Goal: Task Accomplishment & Management: Use online tool/utility

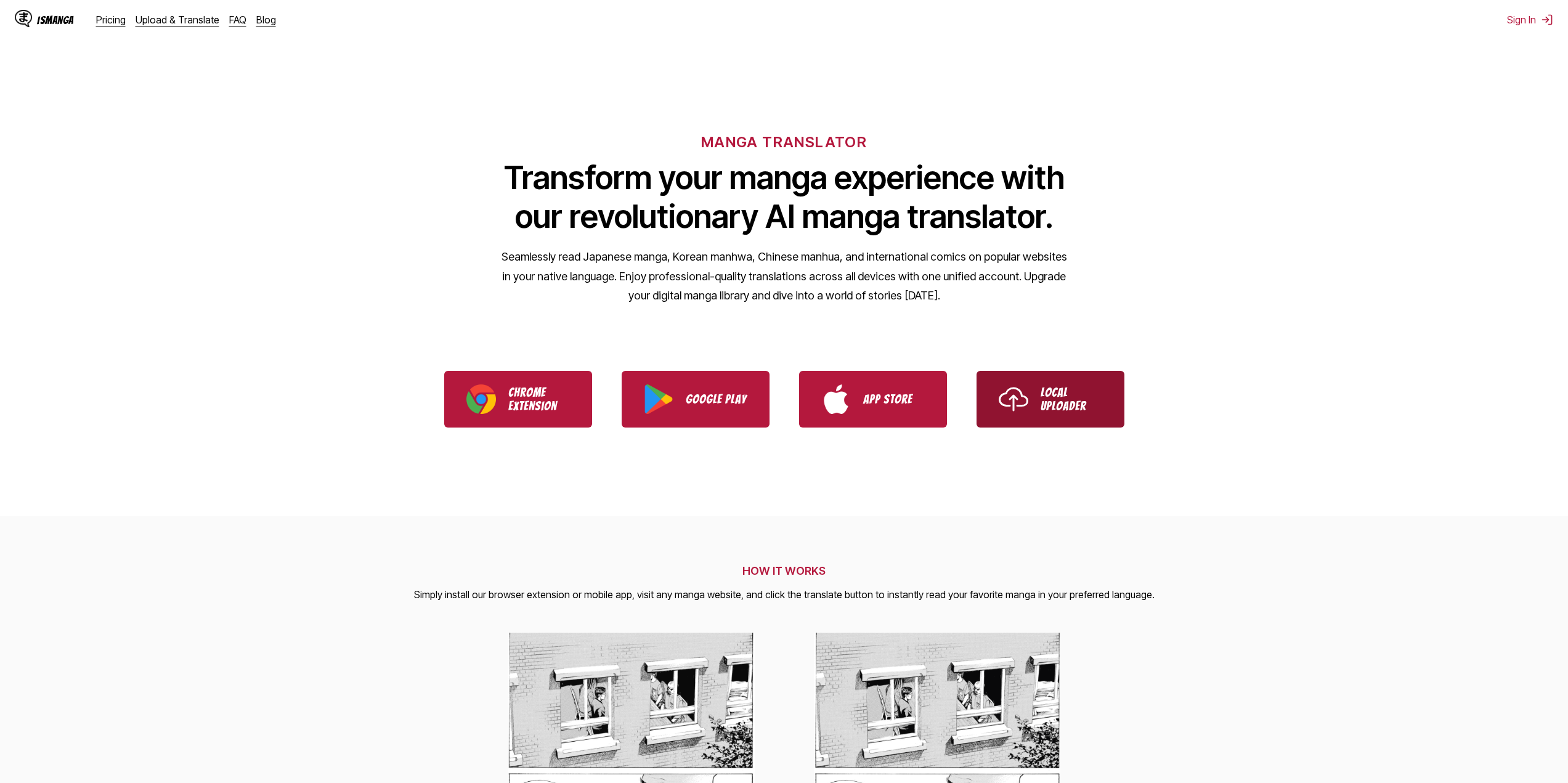
click at [1014, 410] on img "Use IsManga Local Uploader" at bounding box center [1014, 399] width 30 height 30
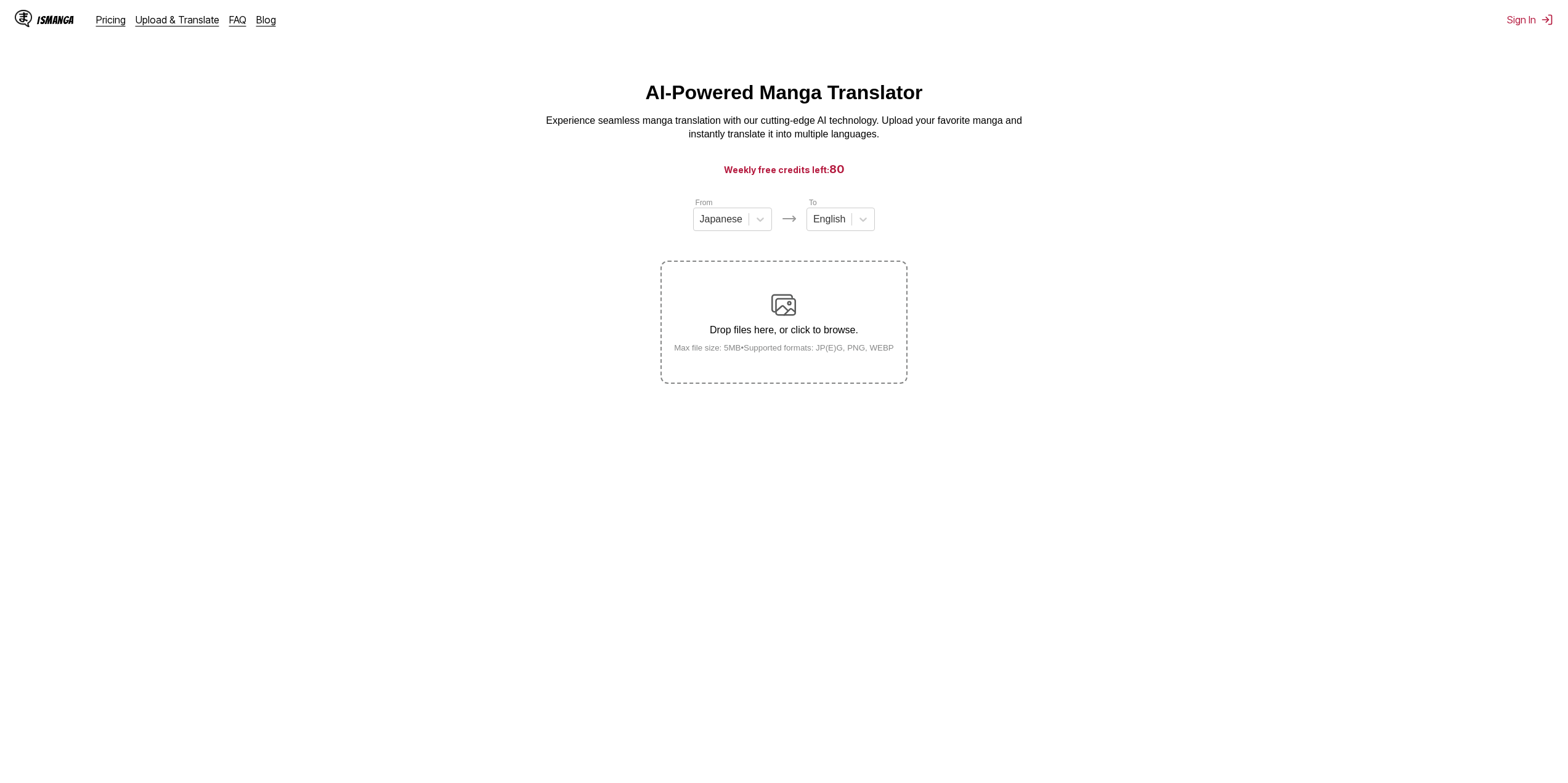
click at [788, 343] on div "Drop files here, or click to browse. Max file size: 5MB • Supported formats: JP…" at bounding box center [784, 323] width 240 height 60
click at [0, 0] on input "Drop files here, or click to browse. Max file size: 5MB • Supported formats: JP…" at bounding box center [0, 0] width 0 height 0
click at [186, 21] on link "Upload & Translate" at bounding box center [177, 20] width 84 height 13
click at [59, 22] on div "IsManga" at bounding box center [55, 20] width 37 height 12
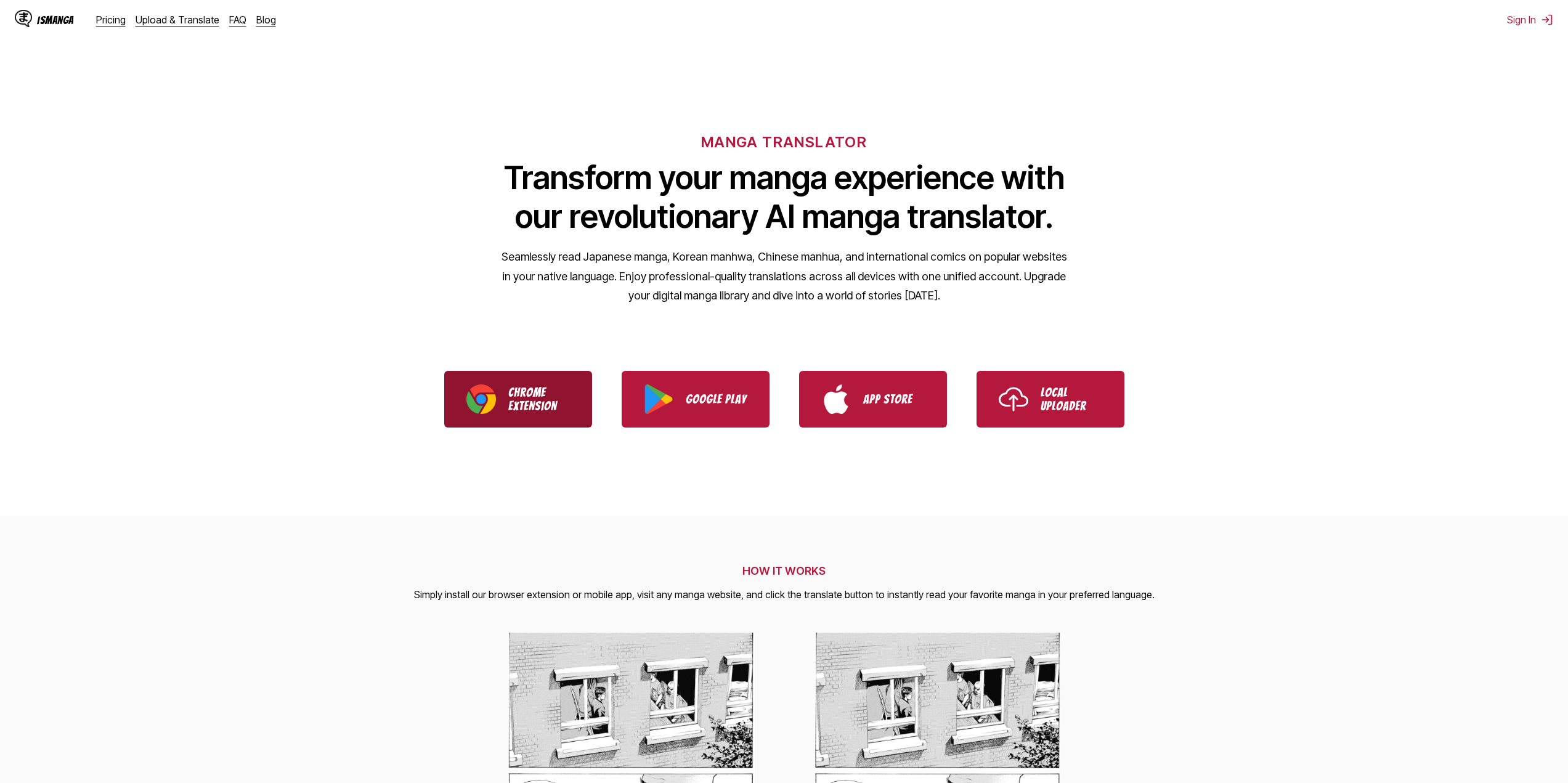
click at [549, 414] on link "Chrome Extension" at bounding box center [517, 399] width 148 height 56
